Goal: Navigation & Orientation: Find specific page/section

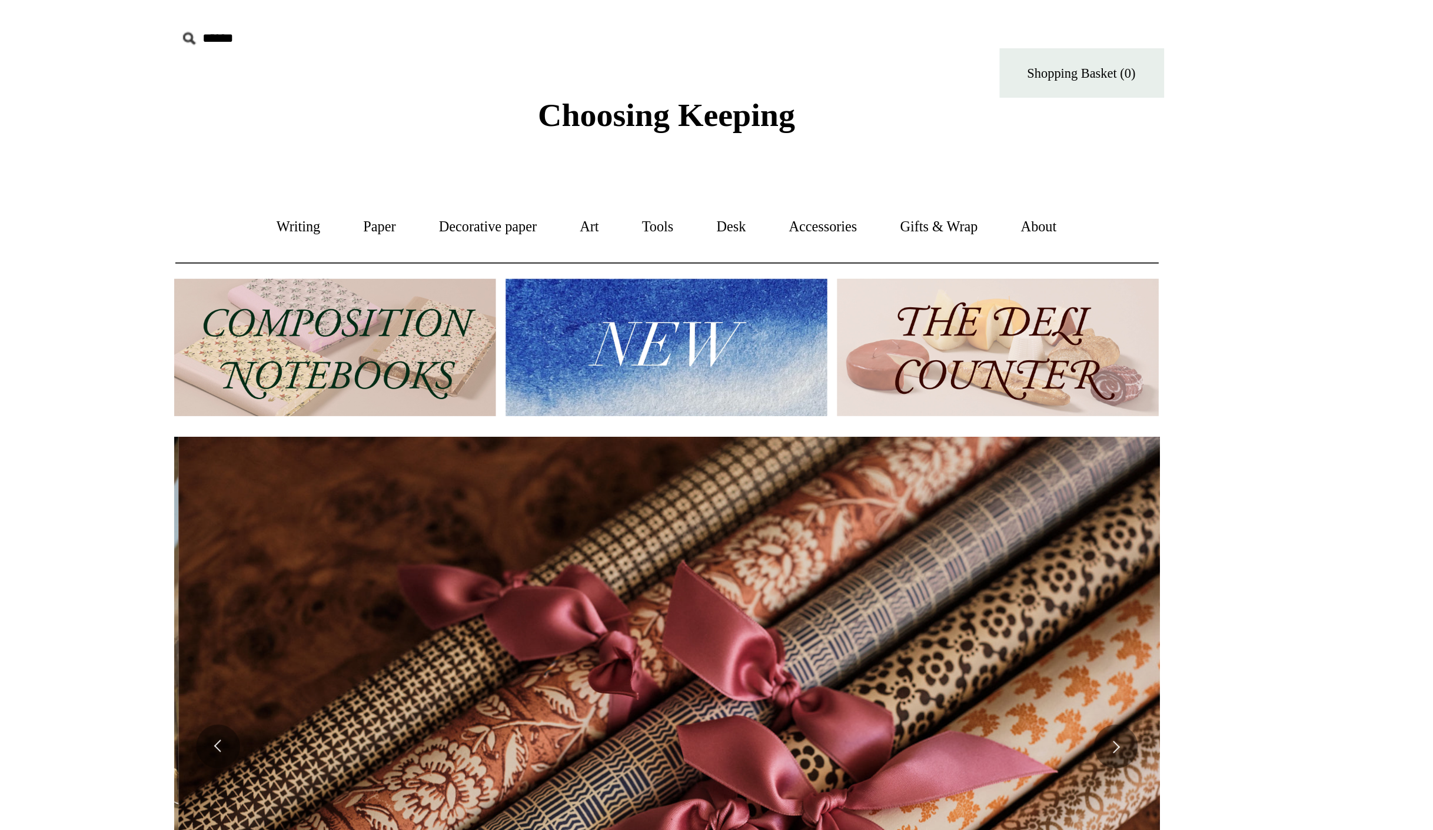
scroll to position [0, 1057]
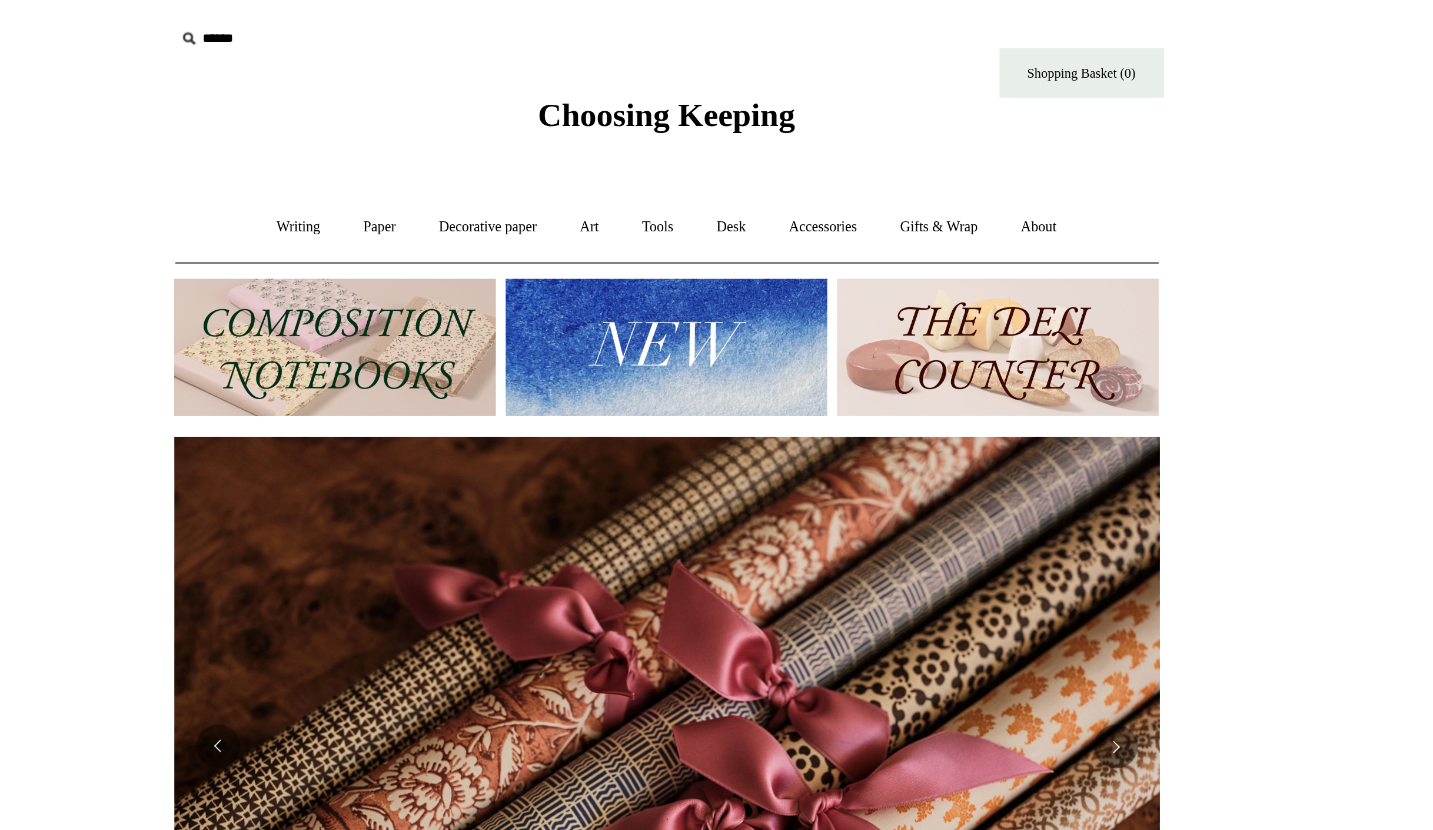
click at [387, 162] on html "Cookie consent We and our partners, including Shopify, use cookies and other te…" at bounding box center [716, 495] width 1433 height 991
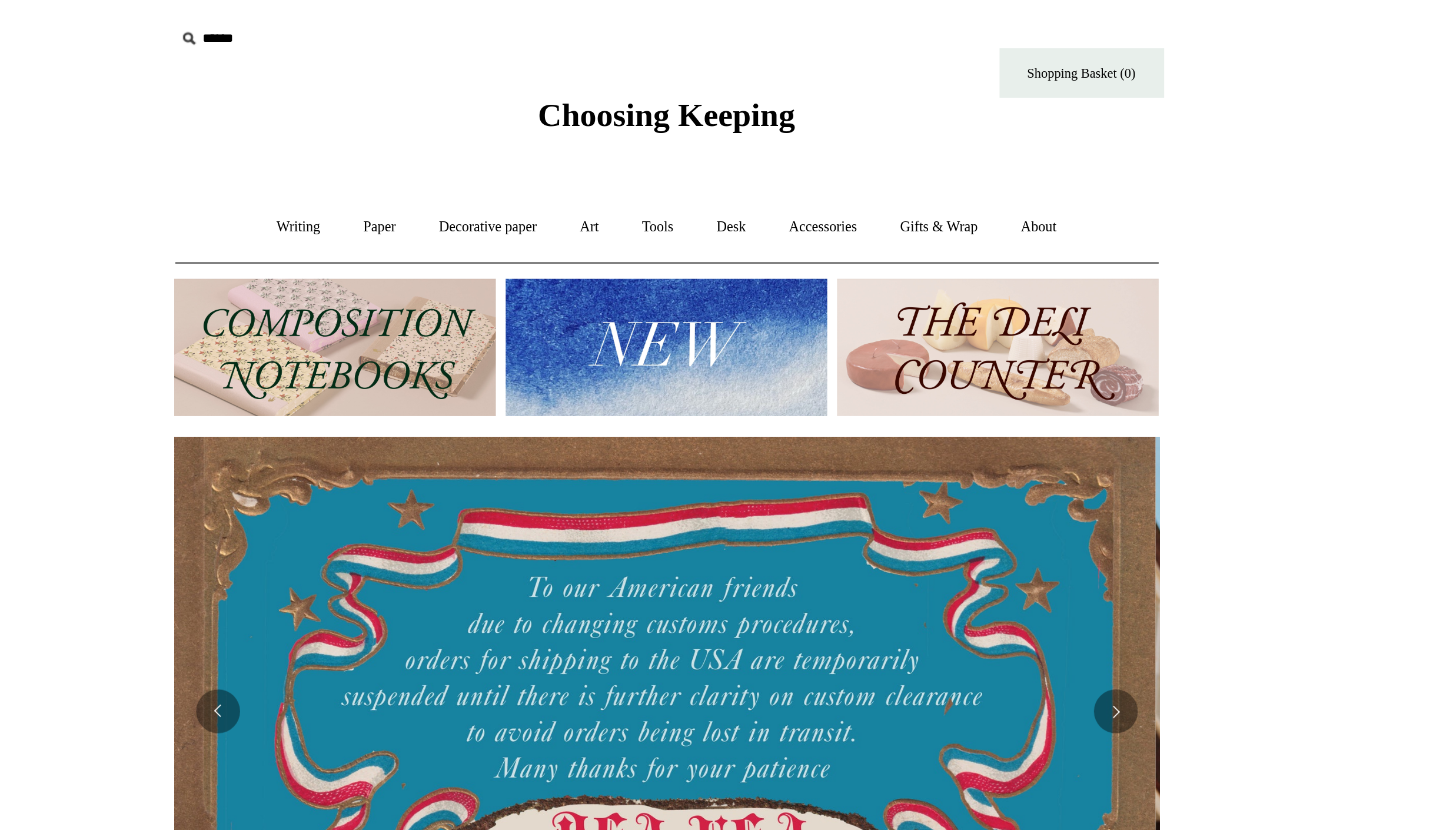
scroll to position [0, 0]
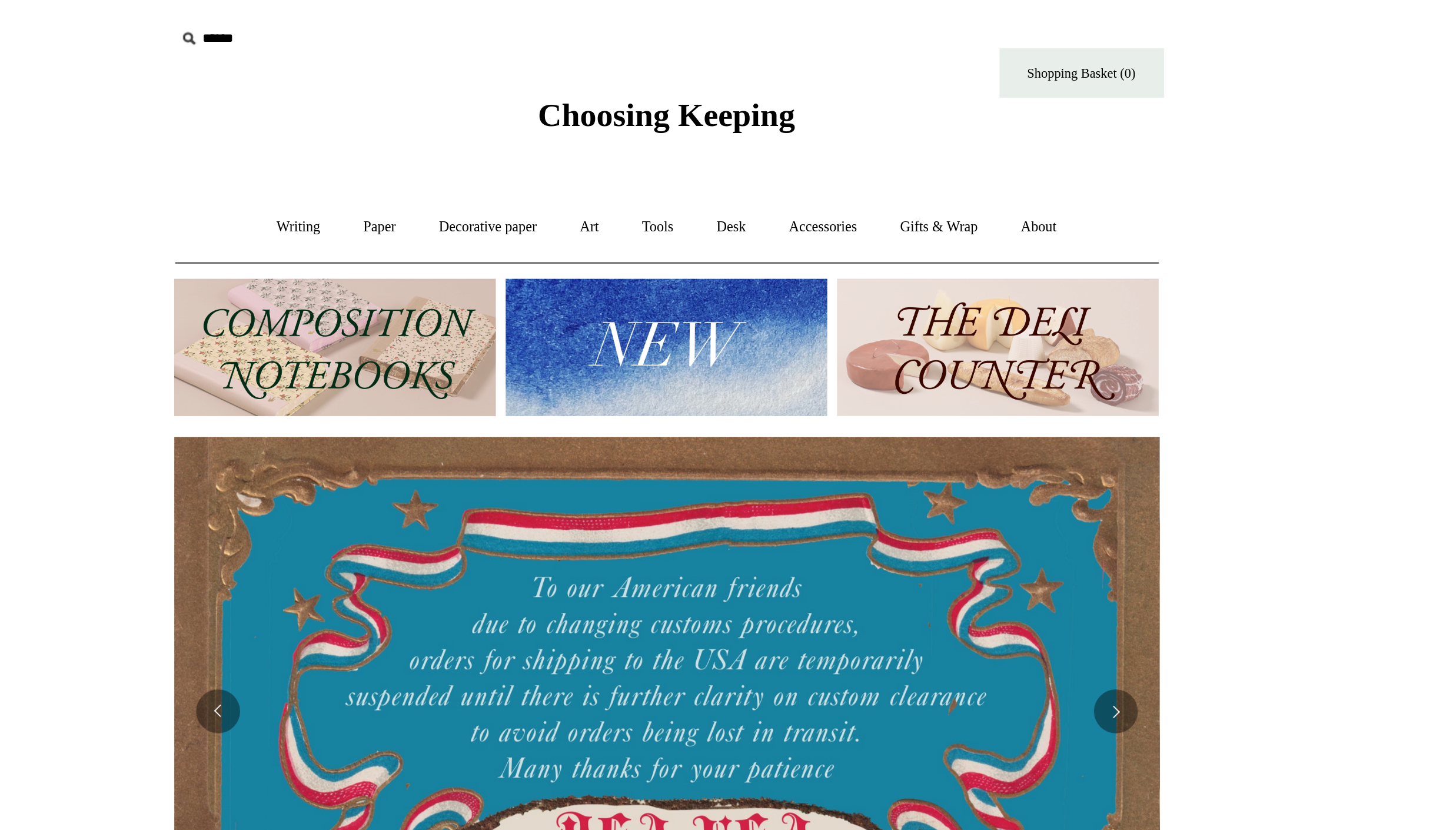
click at [1034, 202] on html "Cookie consent We and our partners, including Shopify, use cookies and other te…" at bounding box center [716, 476] width 1433 height 953
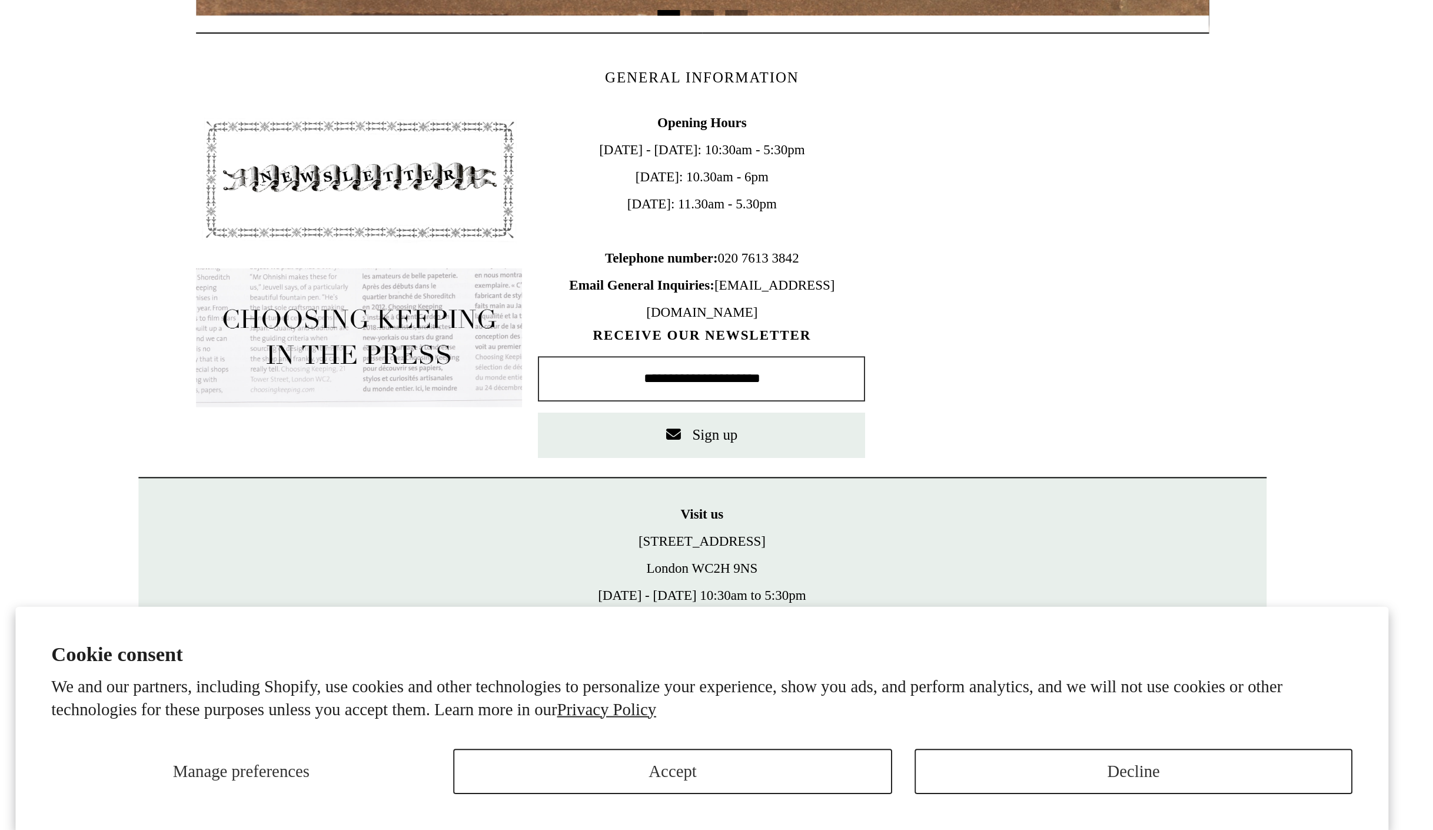
scroll to position [122, 0]
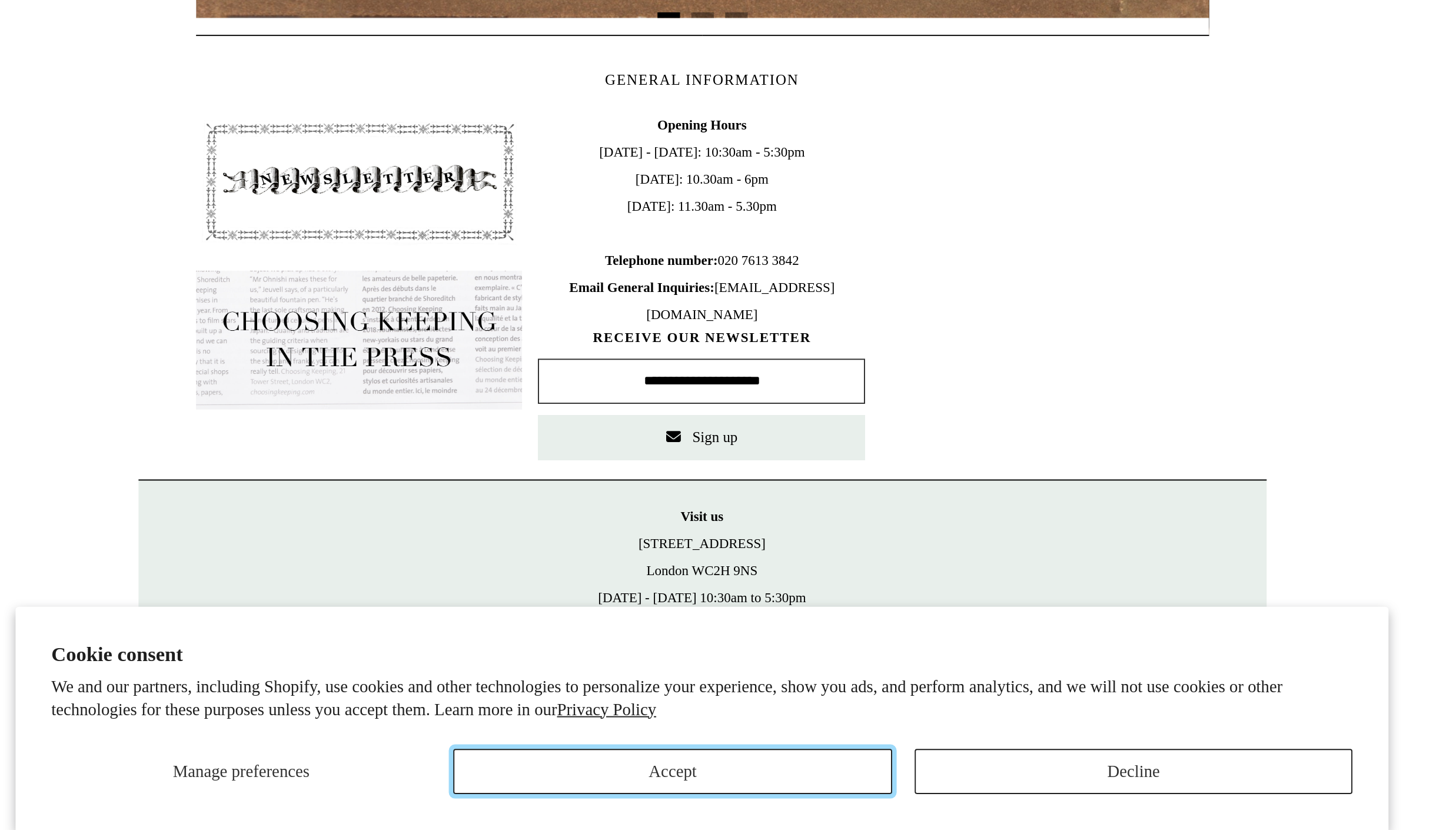
click at [811, 797] on button "Accept" at bounding box center [701, 799] width 229 height 24
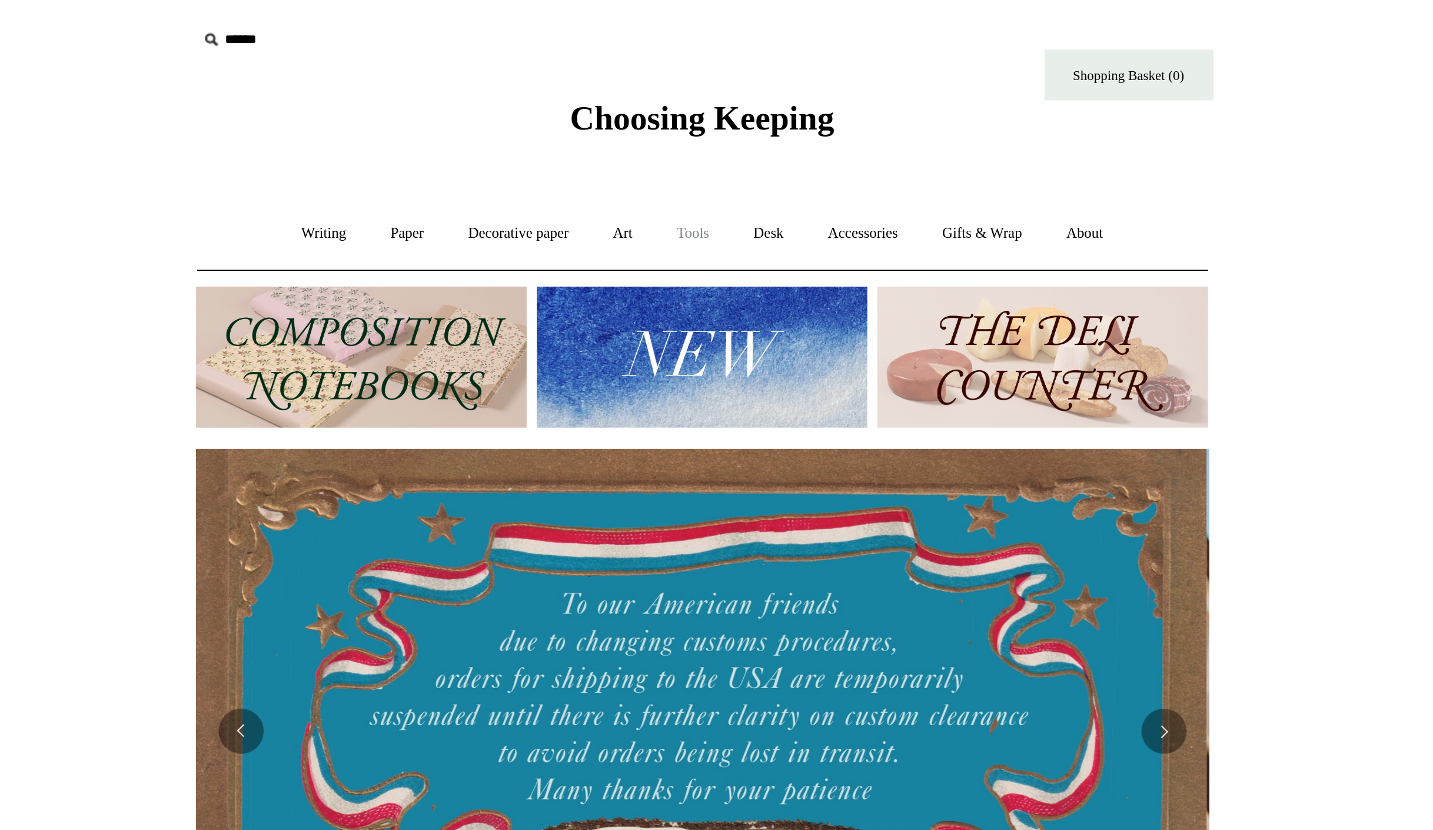
scroll to position [0, 0]
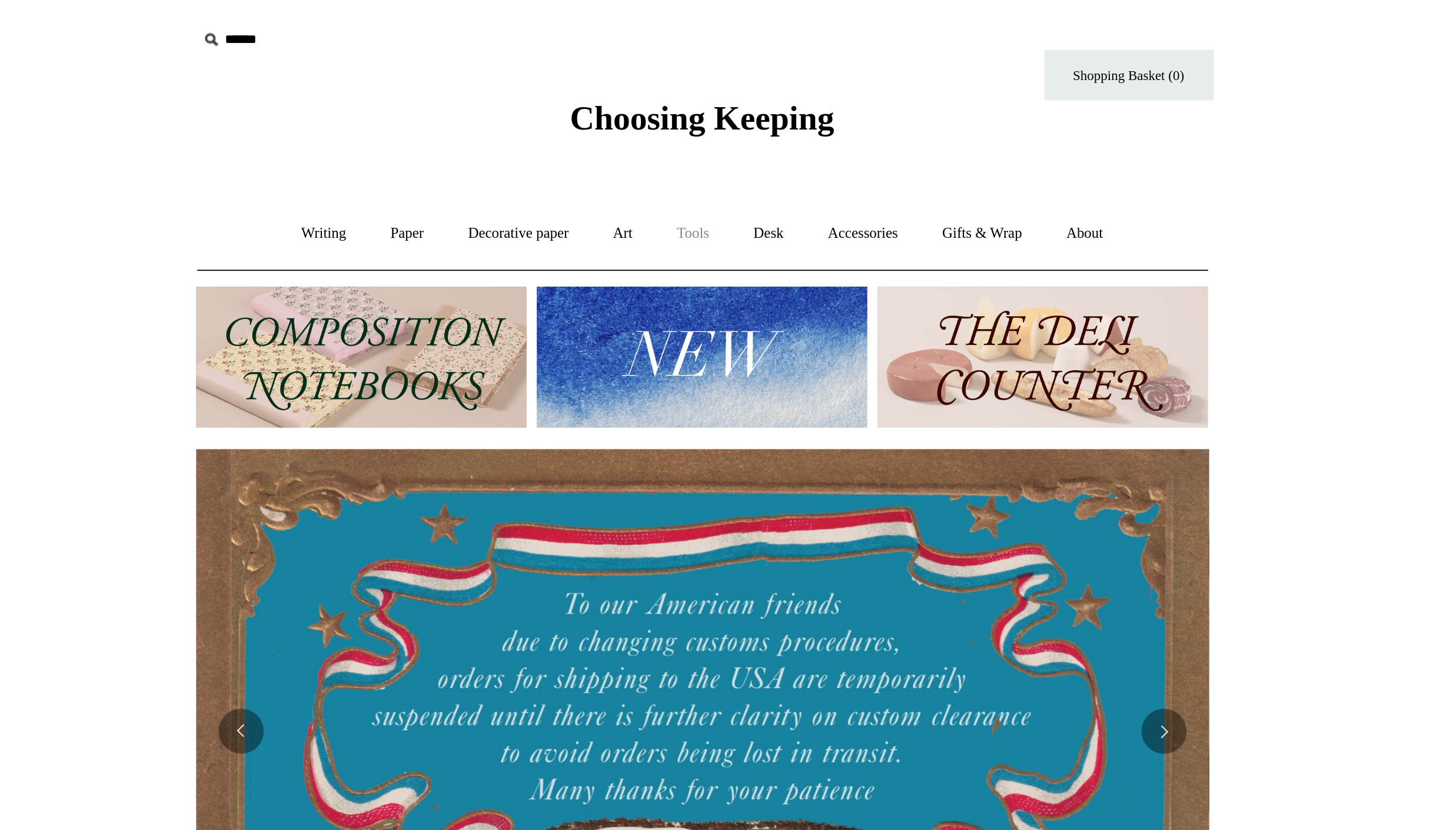
click at [718, 125] on link "Tools +" at bounding box center [711, 121] width 38 height 31
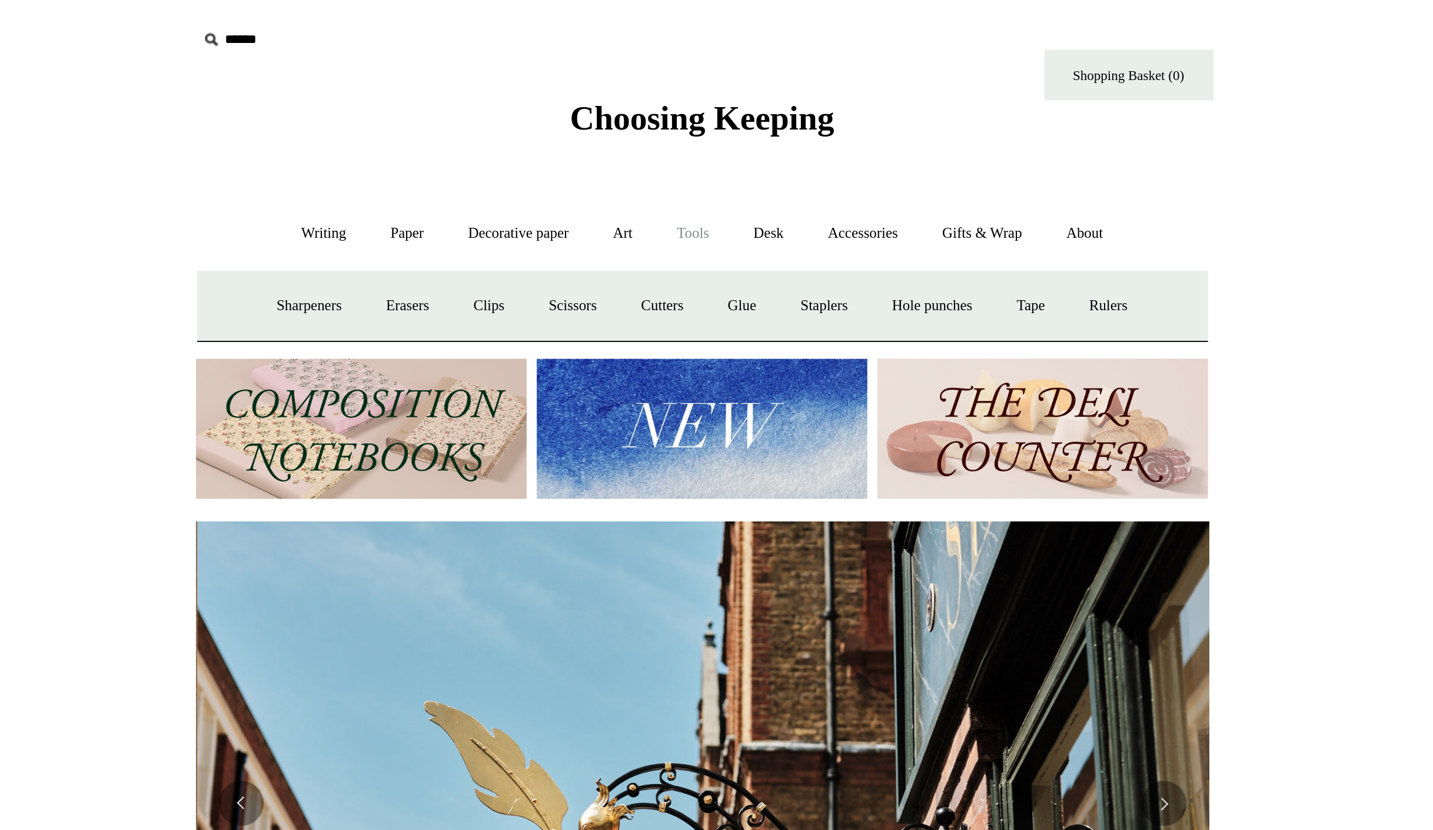
scroll to position [0, 528]
click at [715, 122] on link "Tools -" at bounding box center [711, 121] width 38 height 31
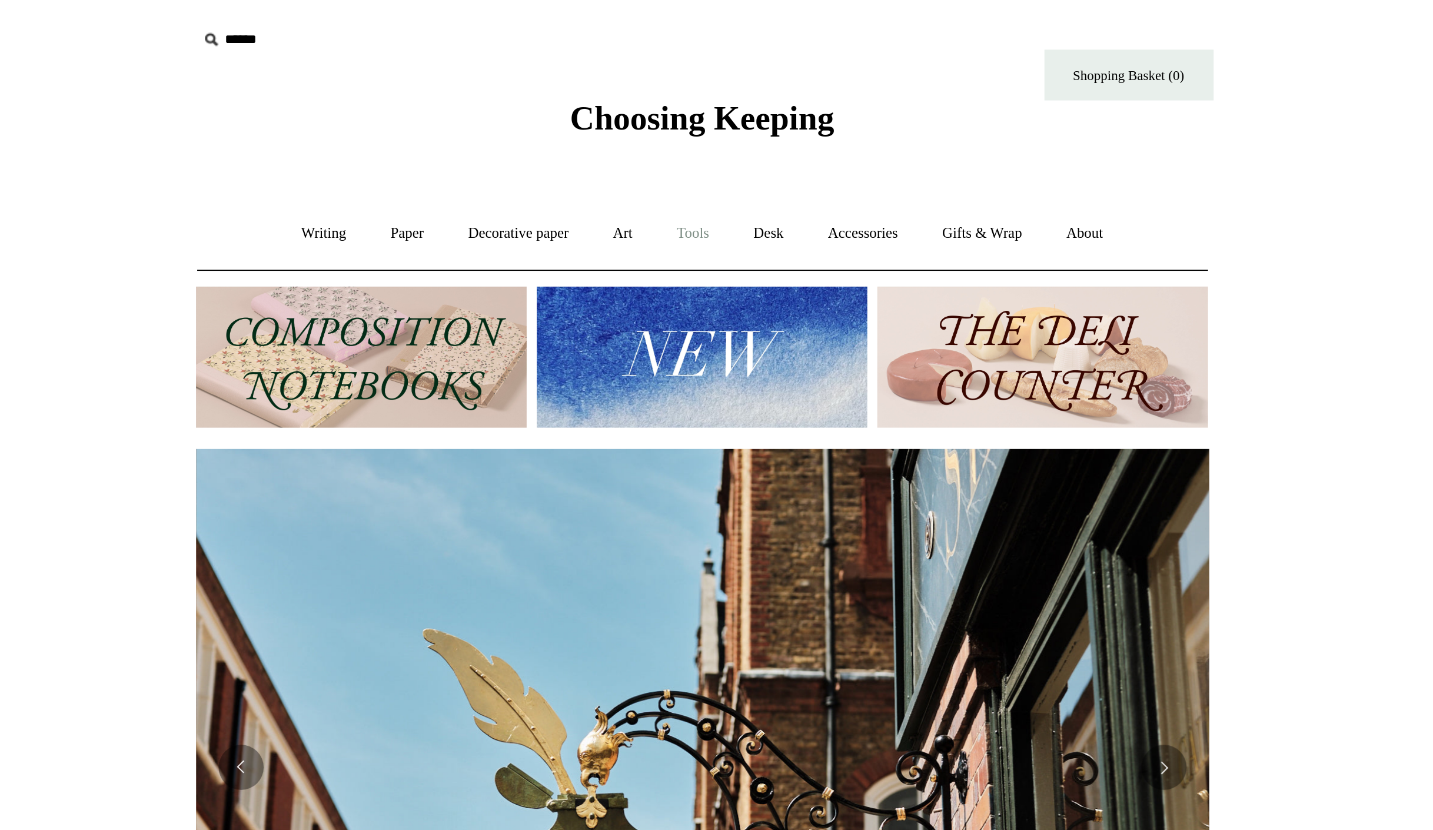
click at [715, 122] on link "Tools +" at bounding box center [711, 121] width 38 height 31
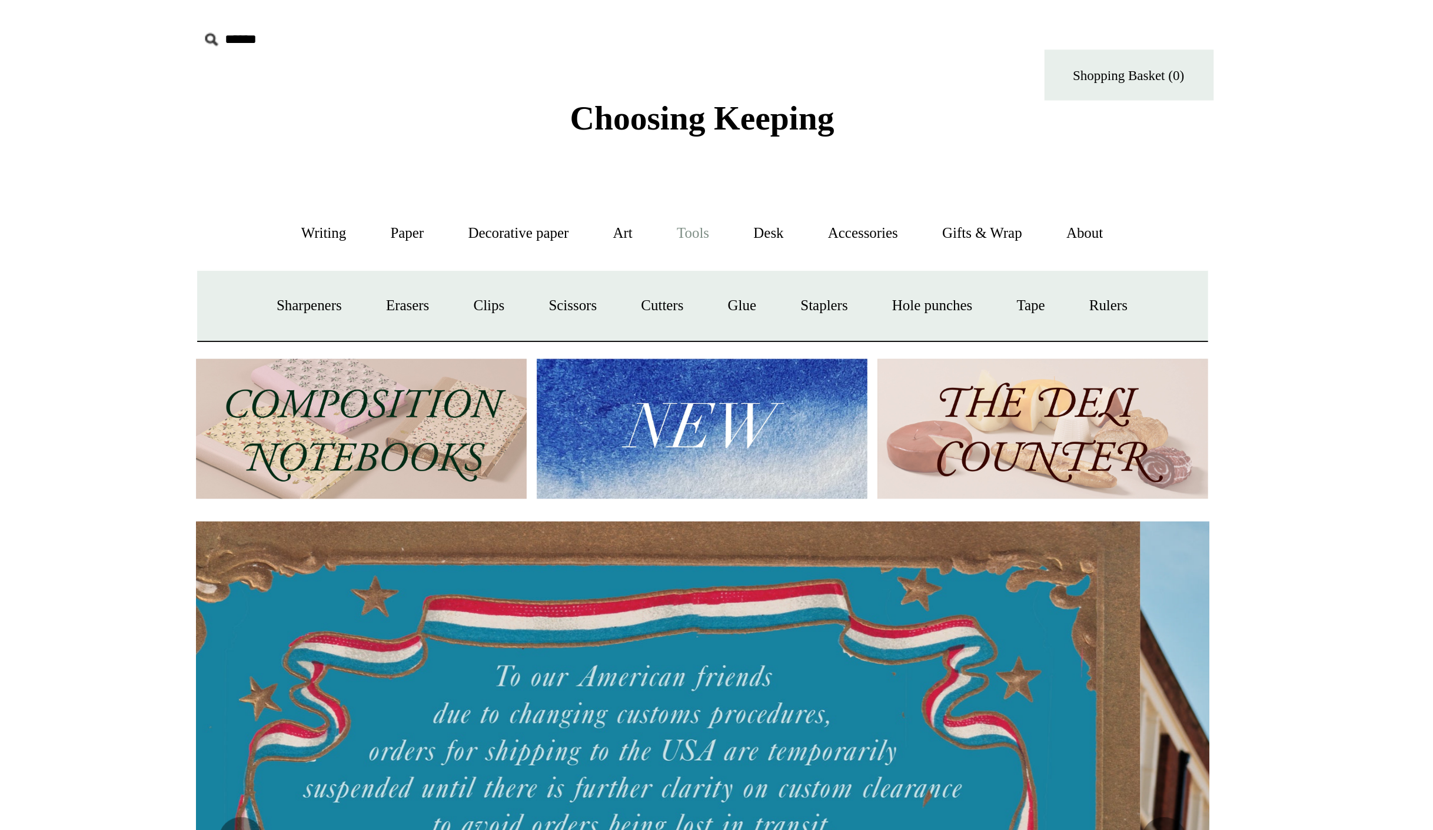
scroll to position [0, 1]
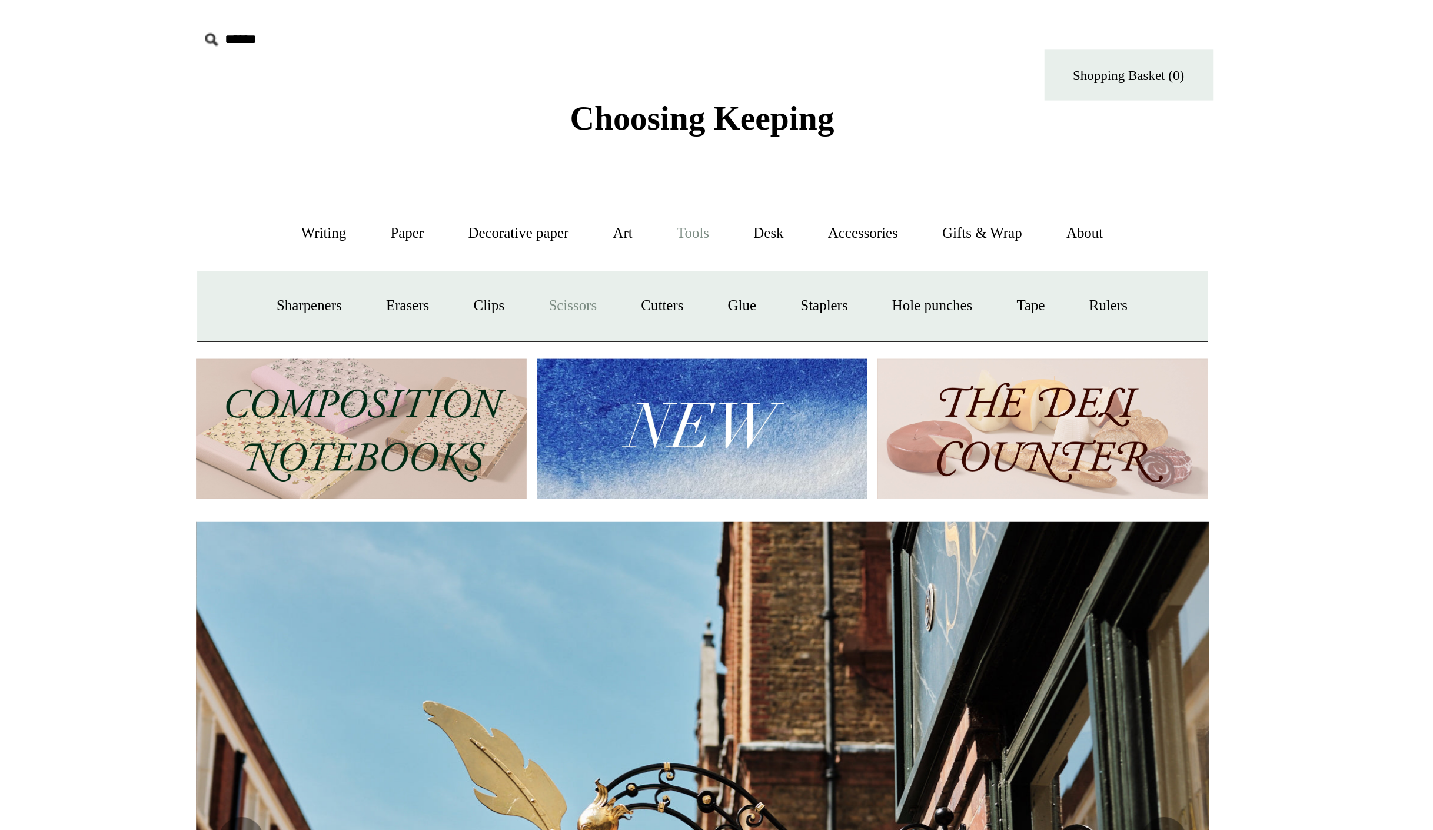
click at [651, 162] on link "Scissors" at bounding box center [649, 159] width 46 height 31
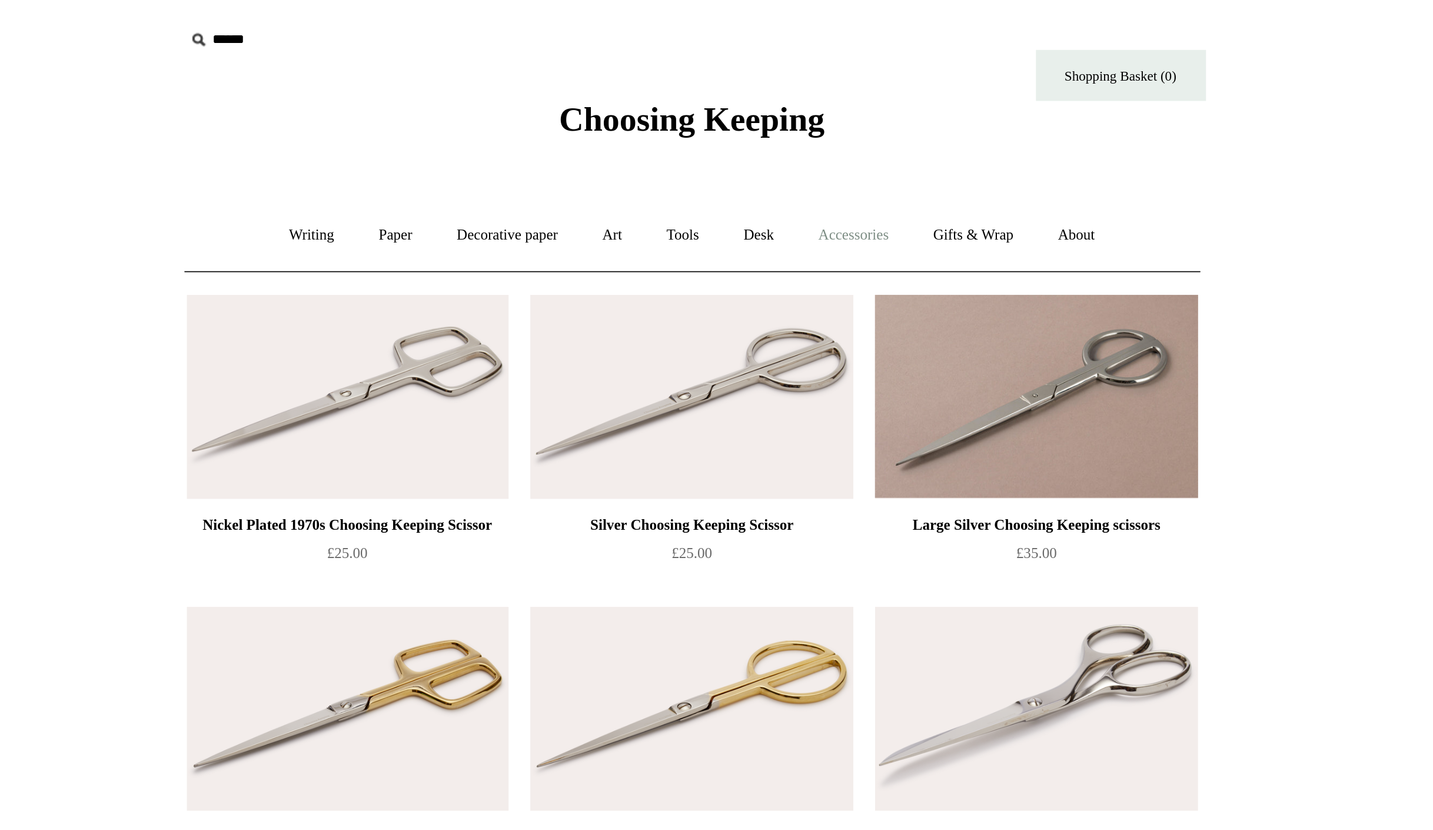
click at [822, 125] on link "Accessories +" at bounding box center [800, 121] width 58 height 31
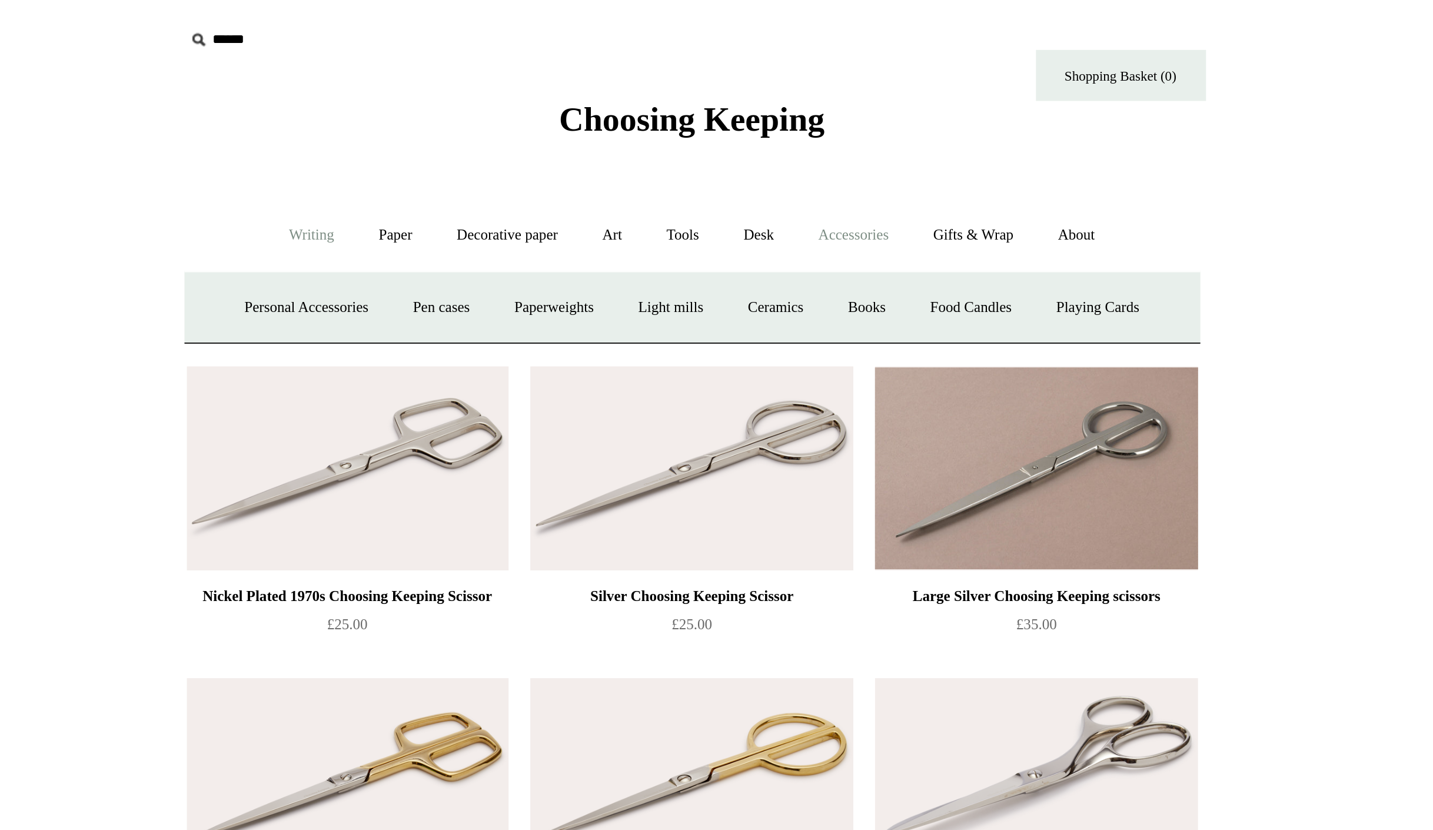
click at [513, 124] on link "Writing +" at bounding box center [519, 121] width 45 height 31
click at [720, 120] on link "Tools +" at bounding box center [711, 121] width 38 height 31
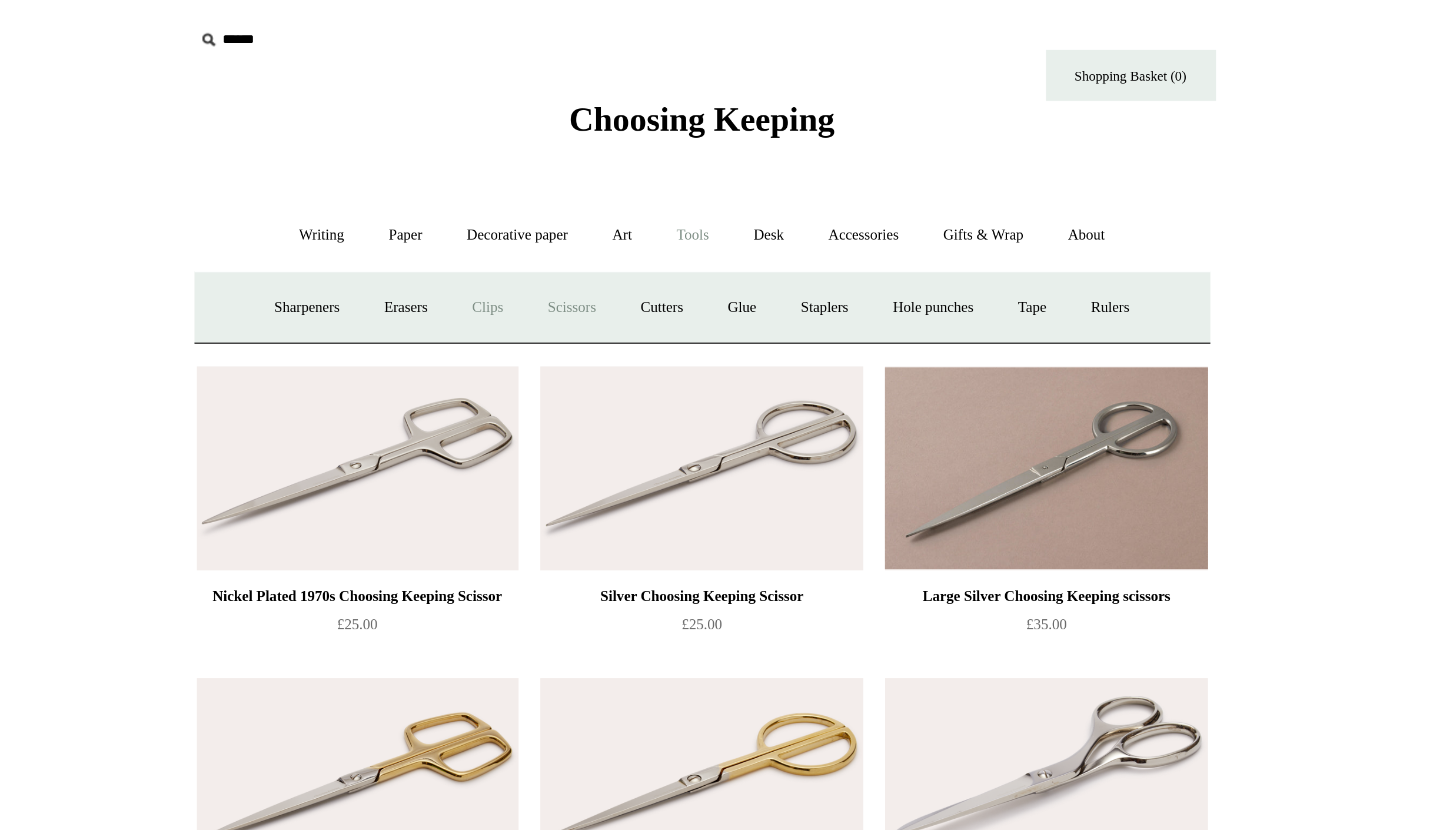
click at [604, 153] on link "Clips +" at bounding box center [605, 159] width 37 height 31
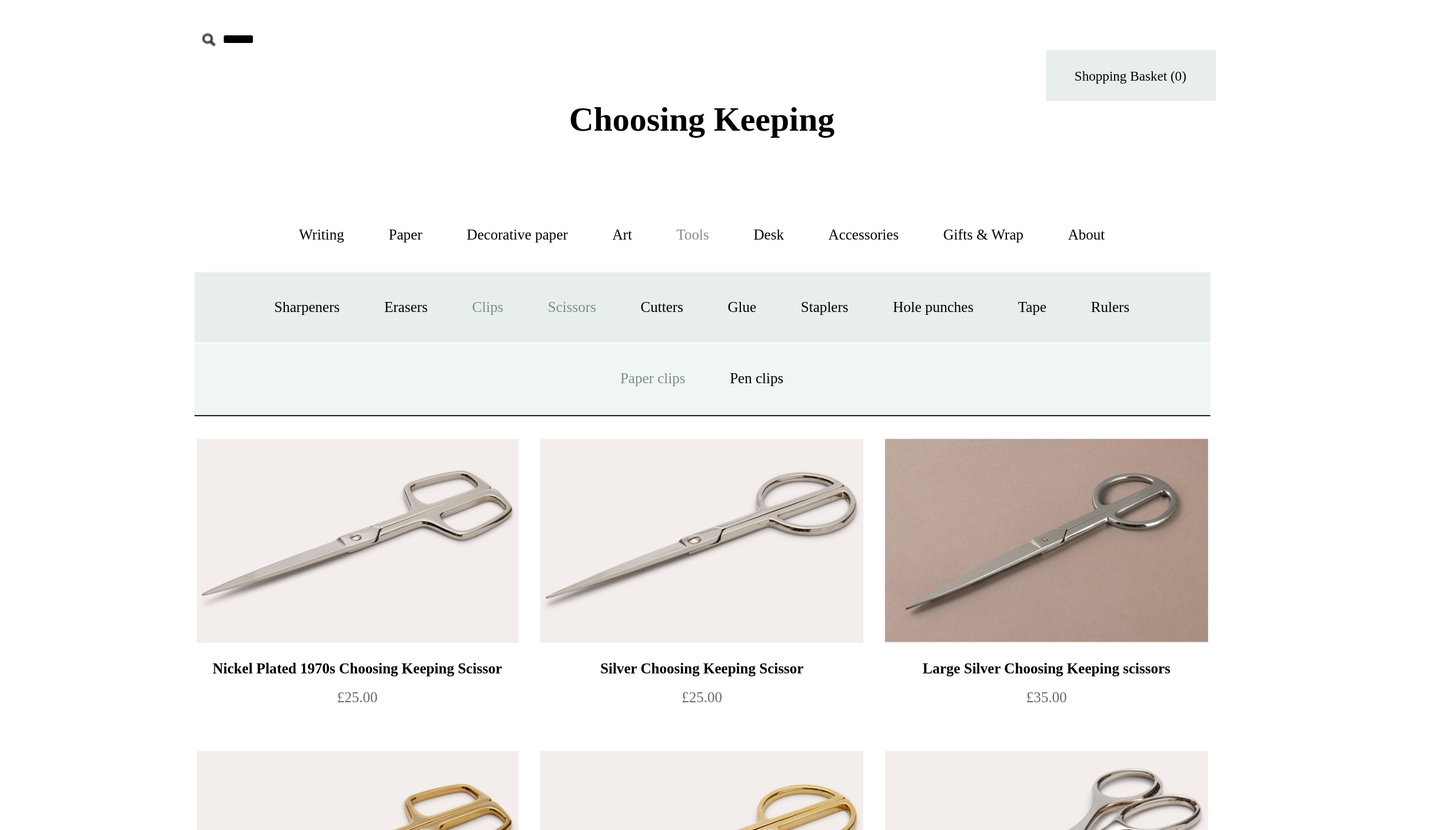
click at [687, 196] on link "Paper clips" at bounding box center [691, 196] width 55 height 31
